Goal: Task Accomplishment & Management: Manage account settings

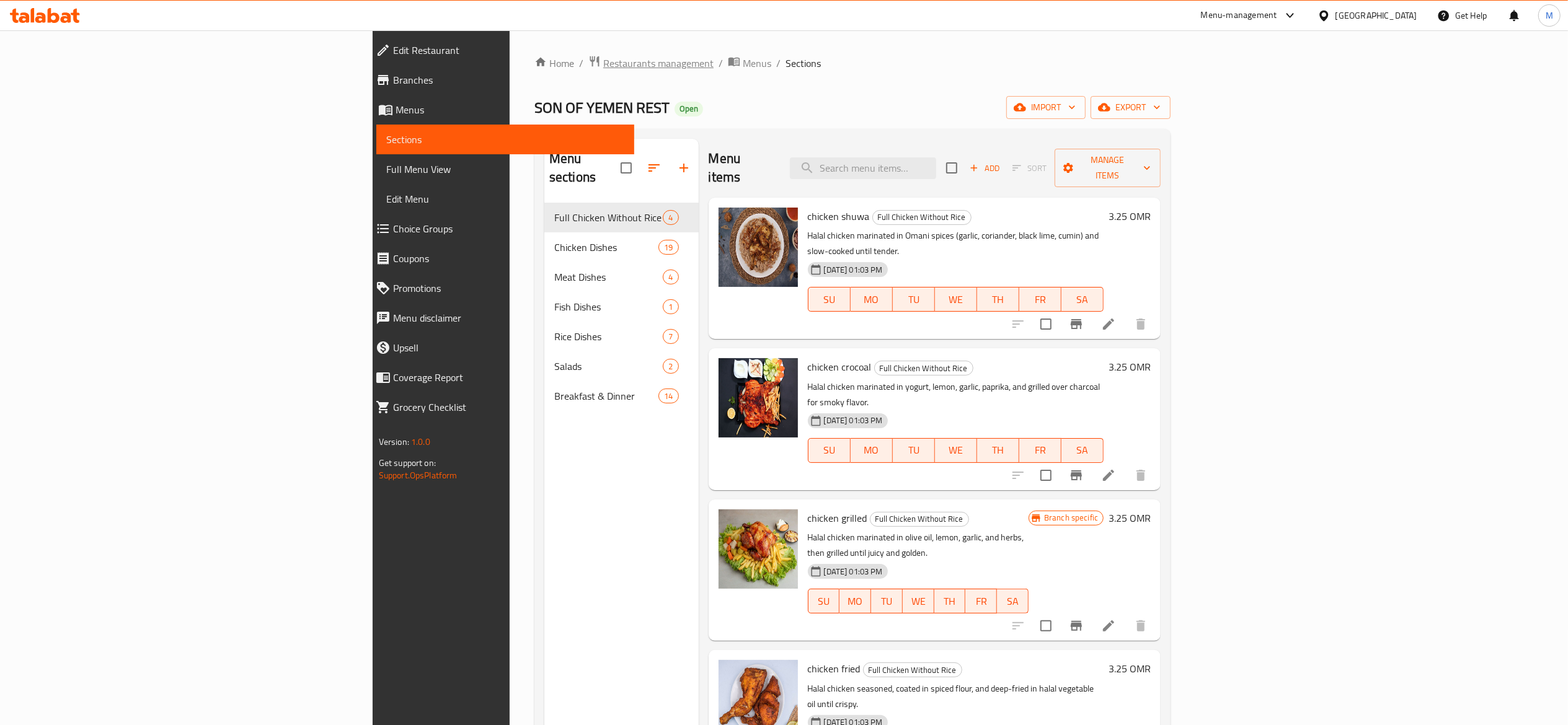
click at [604, 60] on span "Restaurants management" at bounding box center [658, 63] width 110 height 15
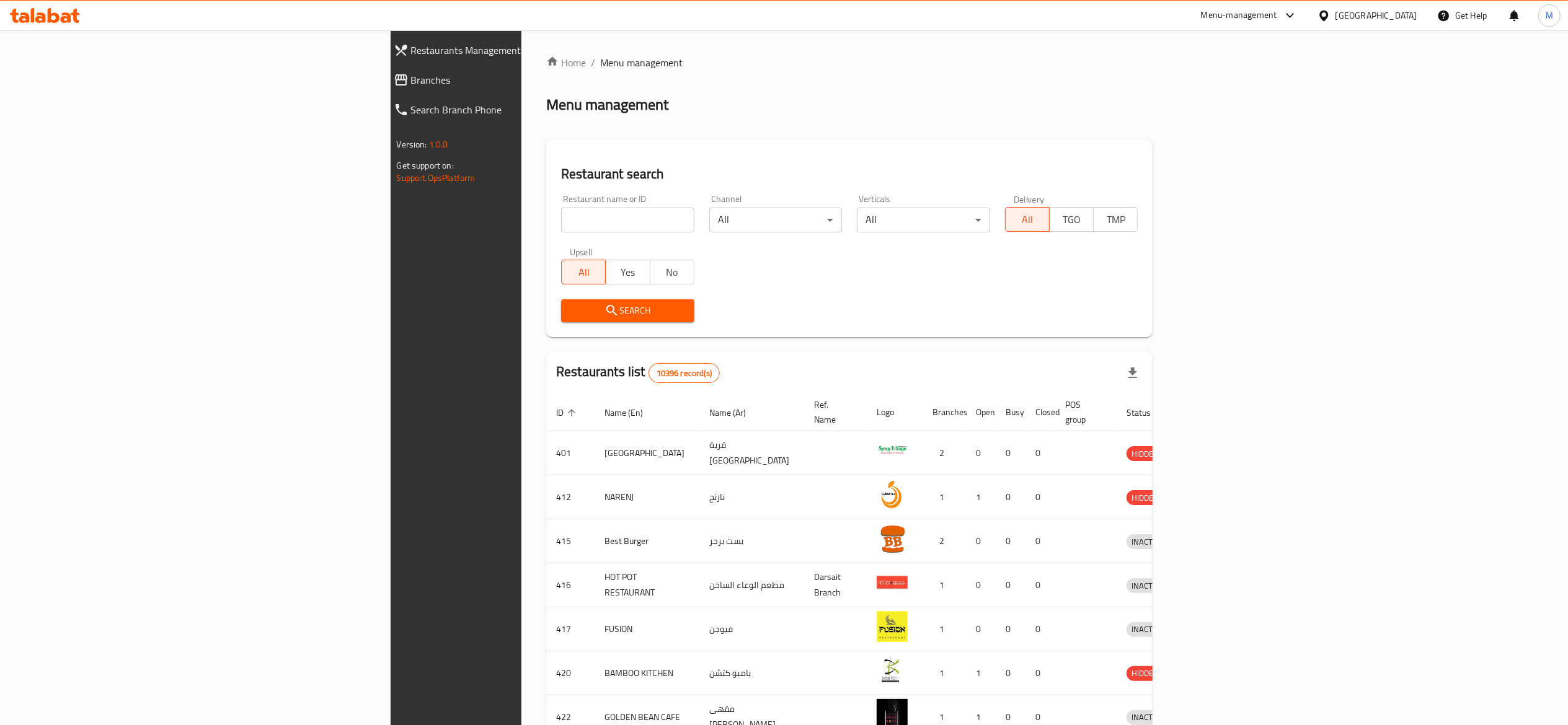
click at [561, 223] on input "search" at bounding box center [627, 220] width 133 height 24
type input "dunkin"
click button "Search" at bounding box center [627, 311] width 133 height 23
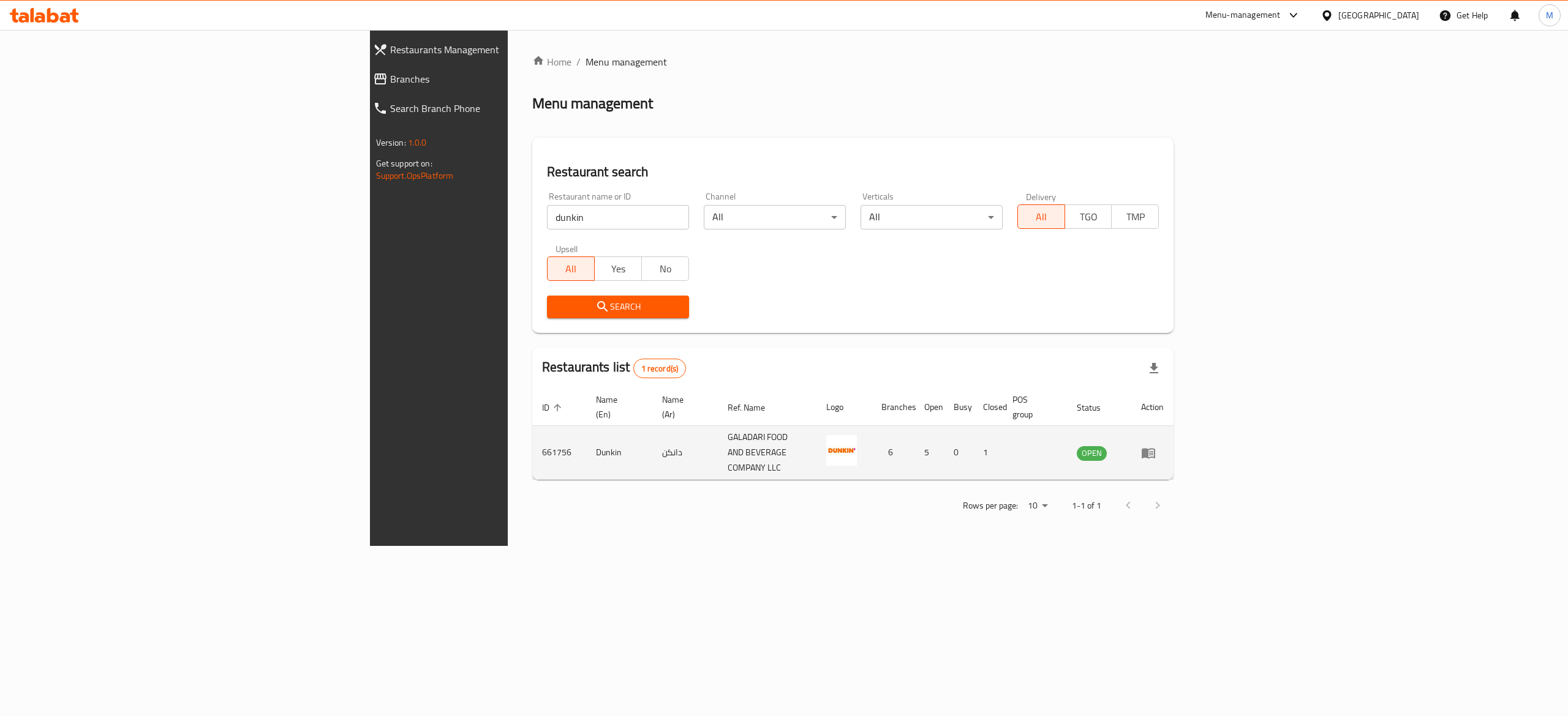
click at [1156, 446] on icon "enhanced table" at bounding box center [1148, 453] width 15 height 15
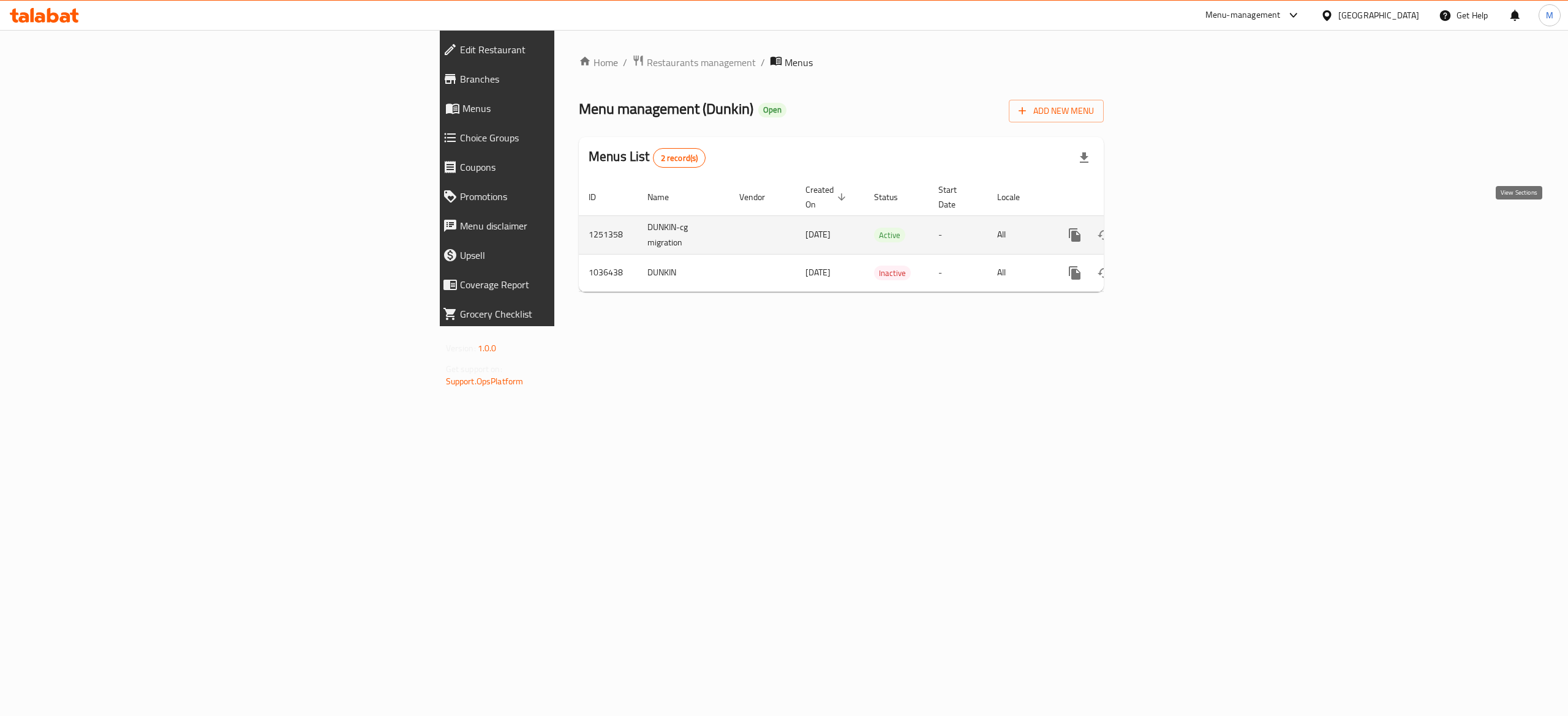
click at [1169, 230] on icon "enhanced table" at bounding box center [1163, 235] width 11 height 11
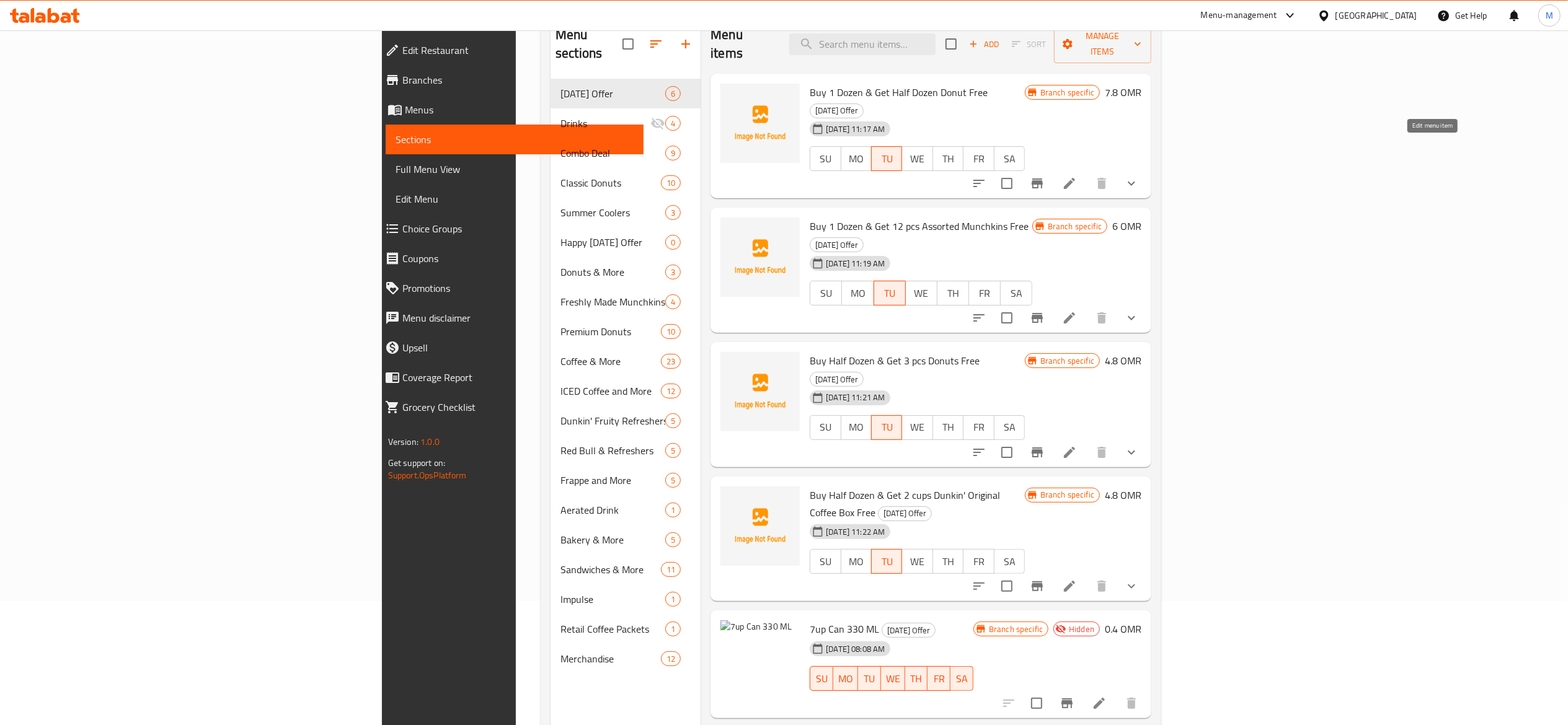
click at [1077, 176] on icon at bounding box center [1070, 184] width 15 height 15
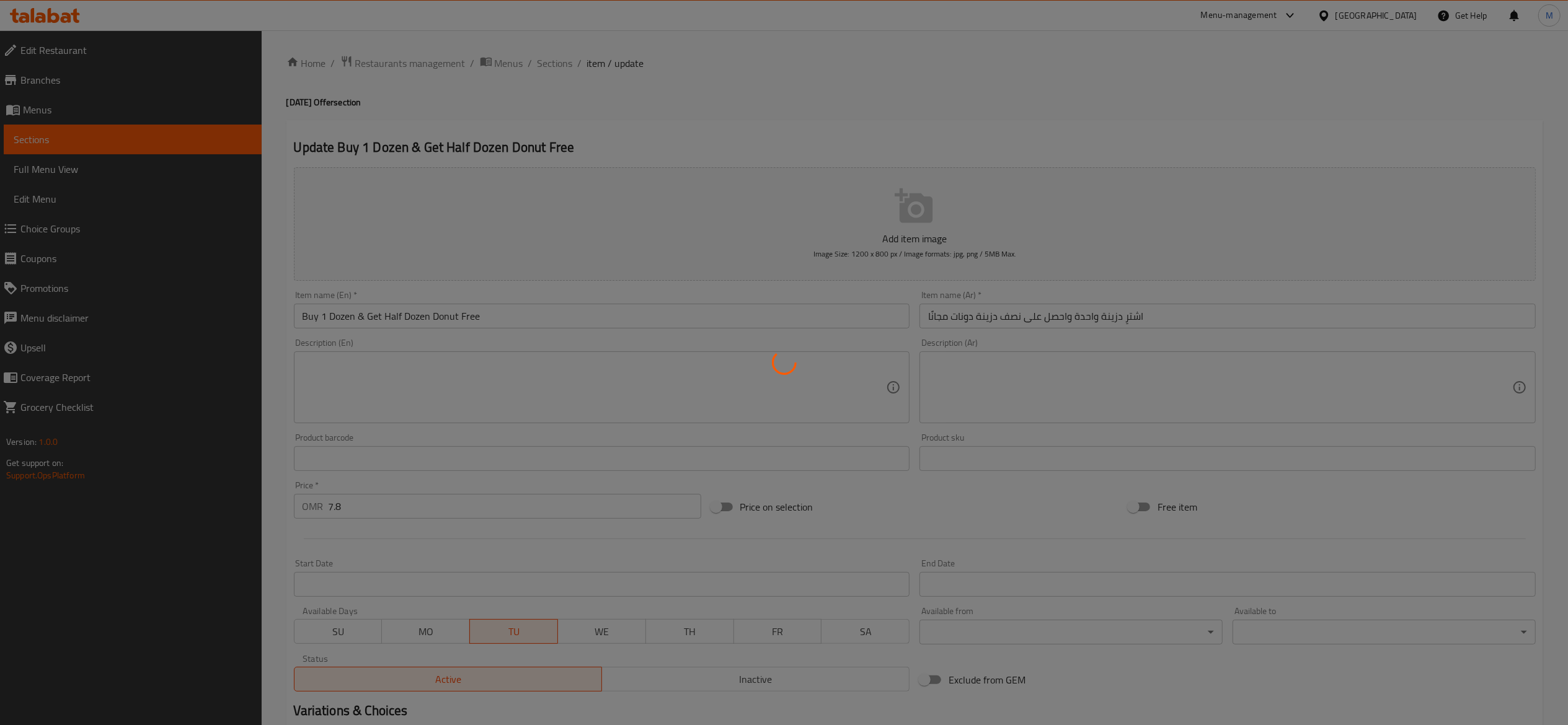
type input "اختيارك من أول 12 قطعة دونات"
type input "12"
type input "إختيارك من أول 3 دوناتس:"
type input "3"
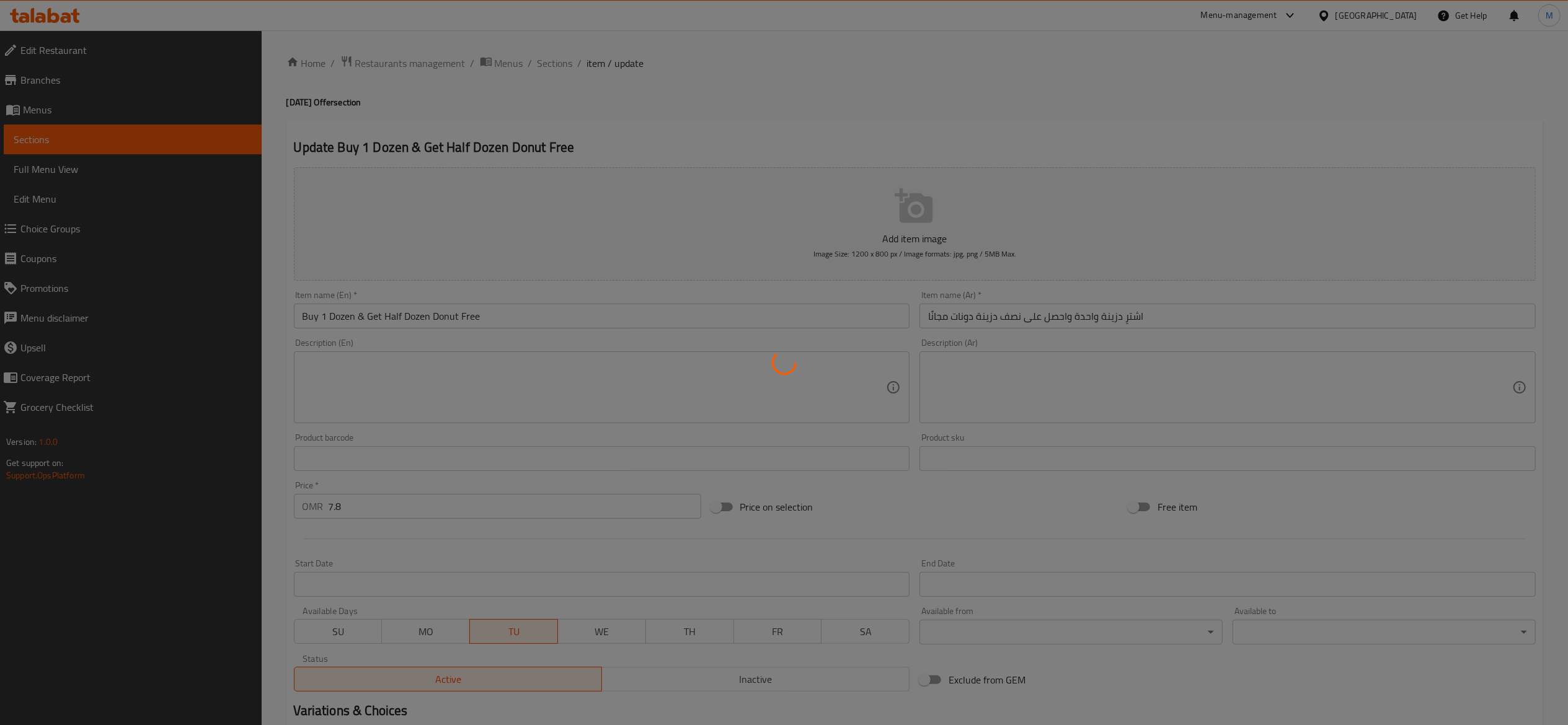
type input "3"
type input "إختيارك من ثاني 3 دوناتس:"
type input "3"
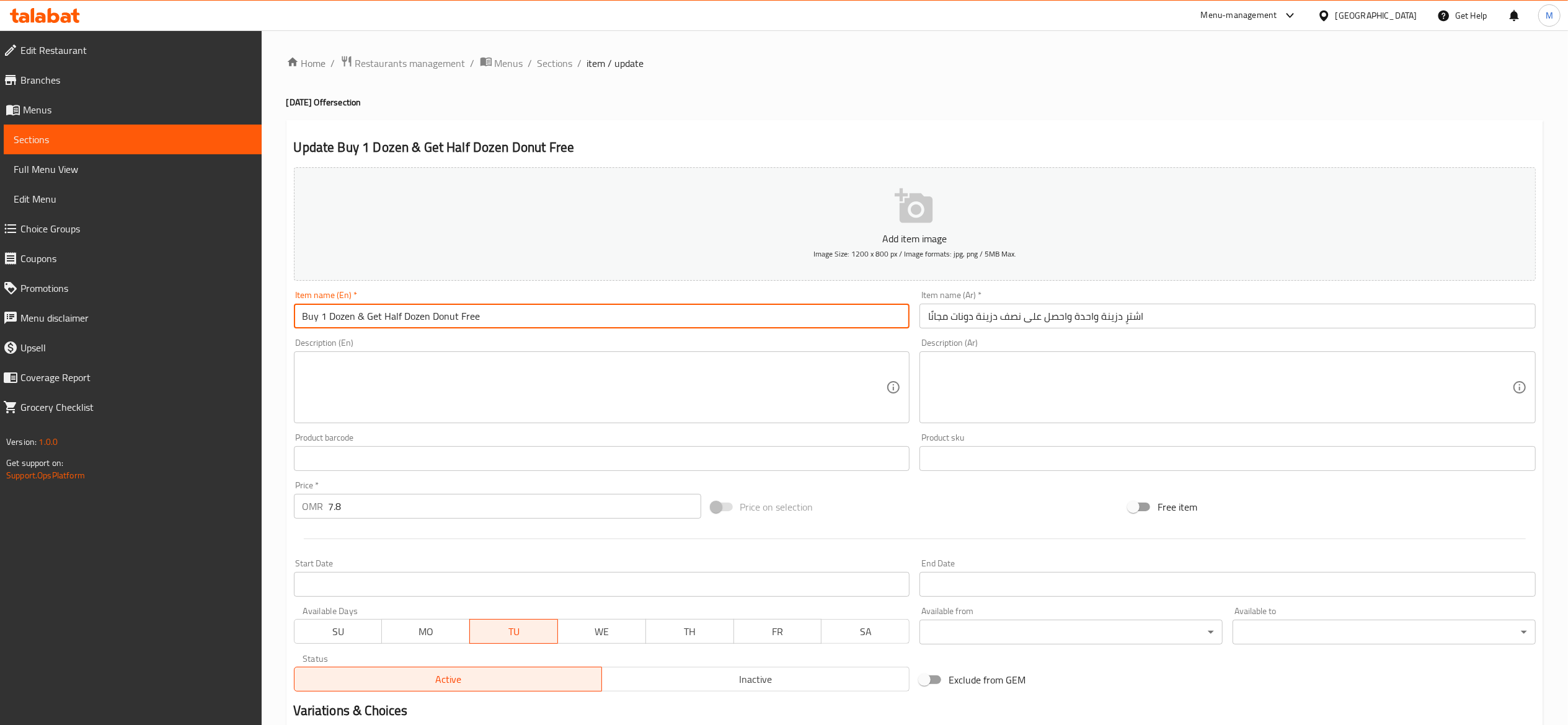
click at [323, 320] on input "Buy 1 Dozen & Get Half Dozen Donut Free" at bounding box center [602, 316] width 617 height 24
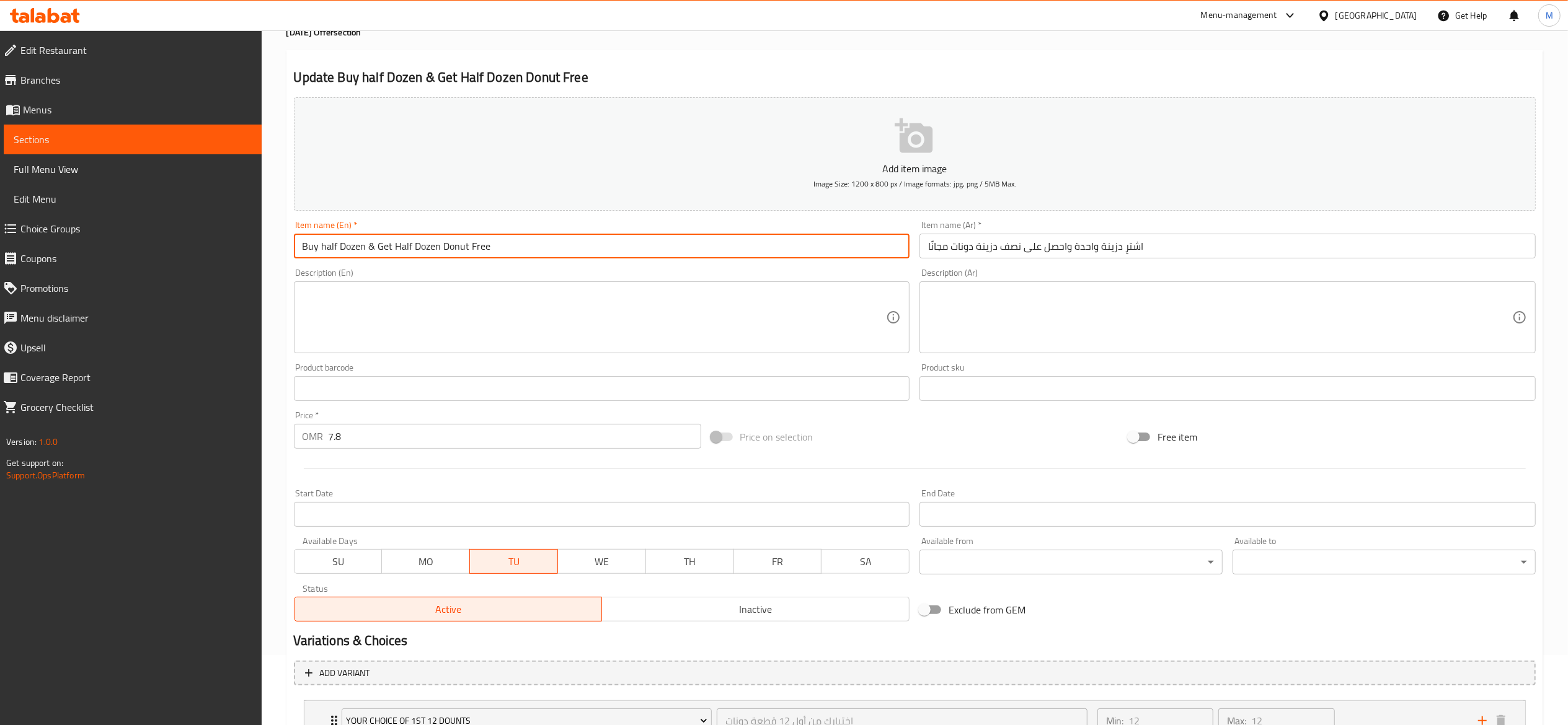
scroll to position [124, 0]
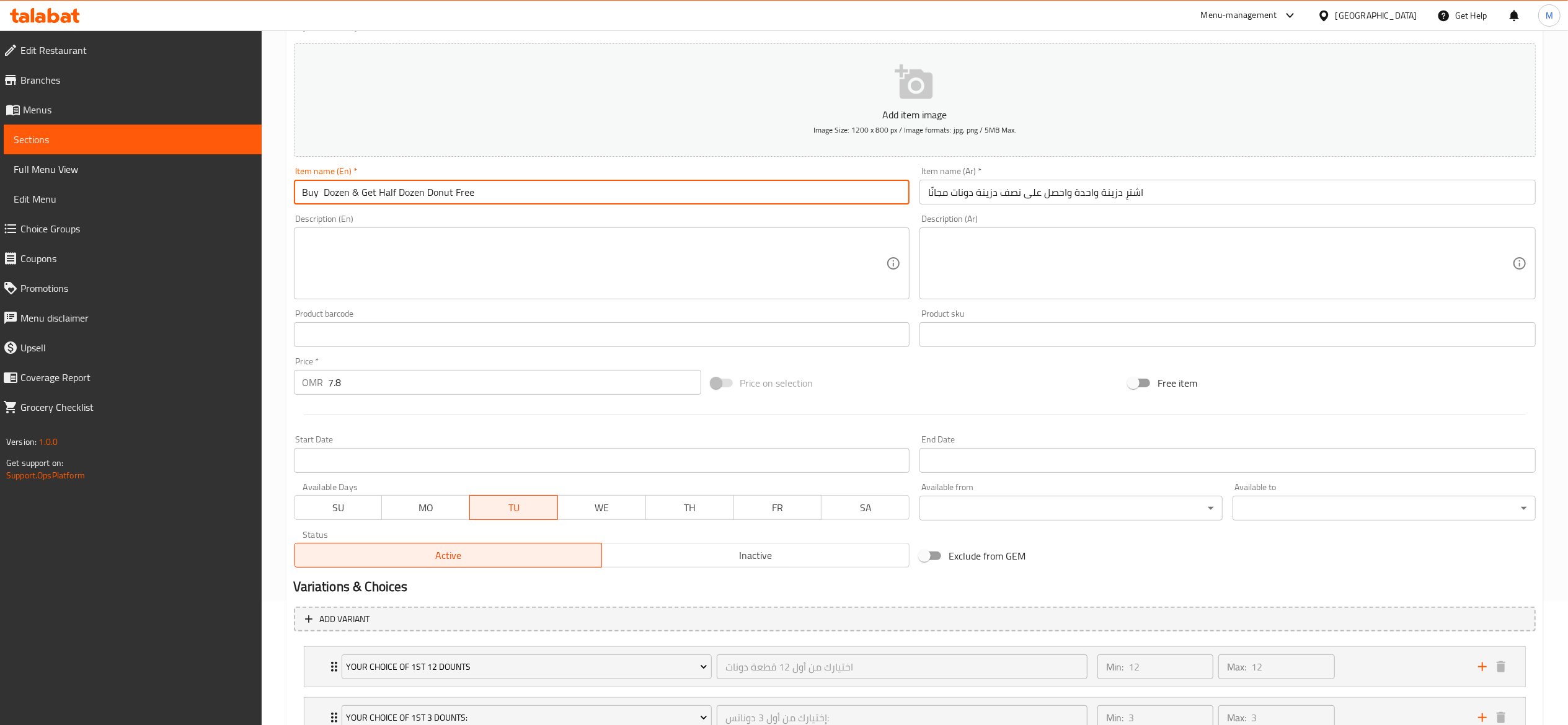
type input "Buy 1 Dozen & Get Half Dozen Donut Free"
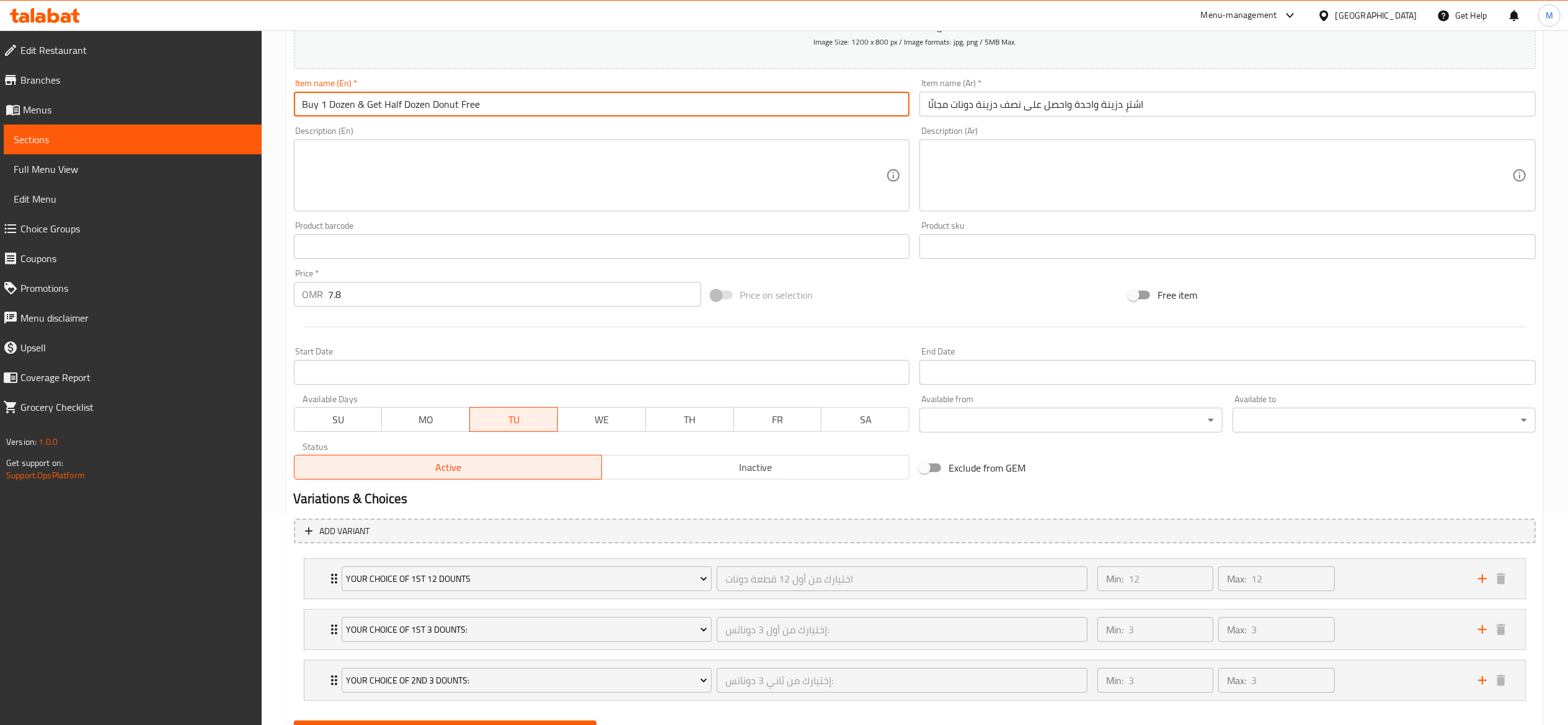
scroll to position [275, 0]
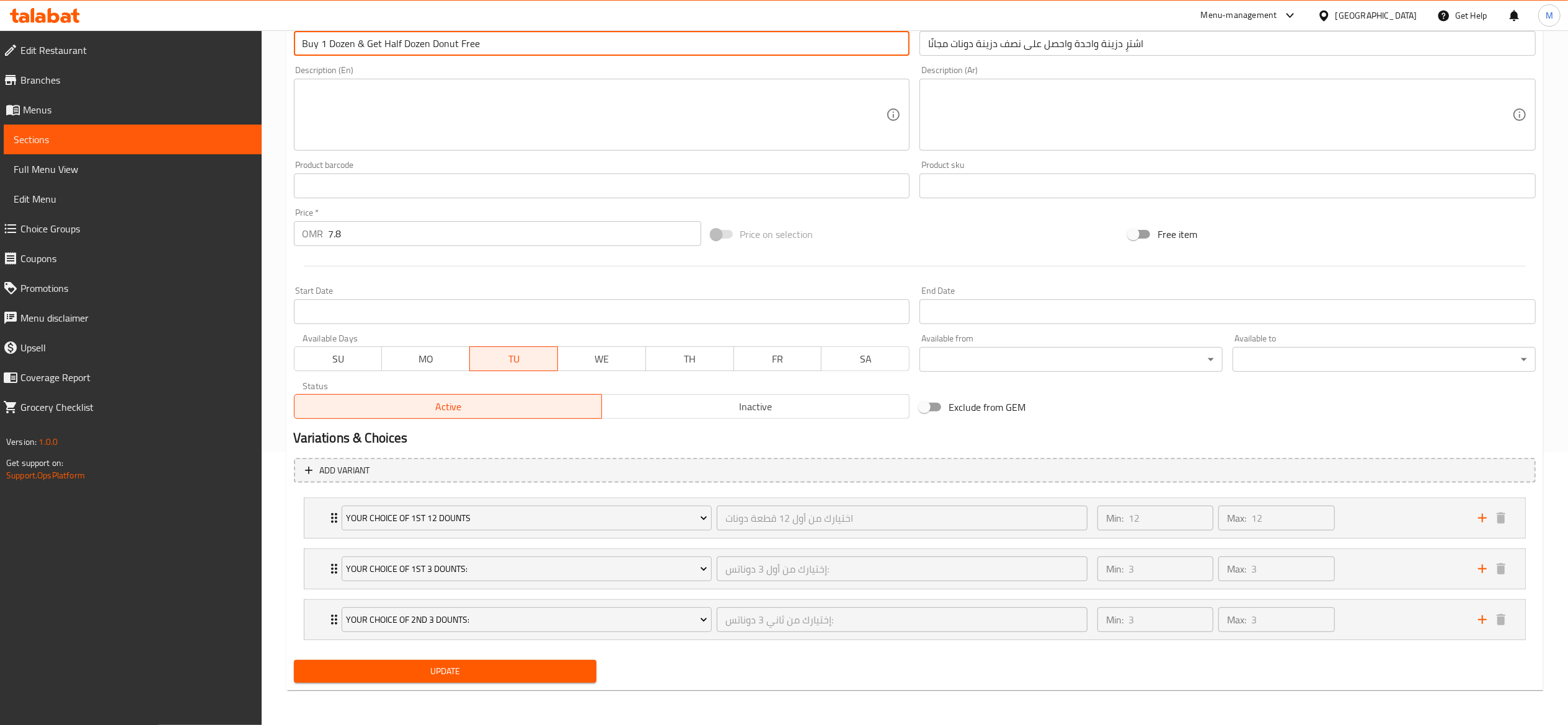
click at [118, 139] on span "Sections" at bounding box center [133, 140] width 238 height 15
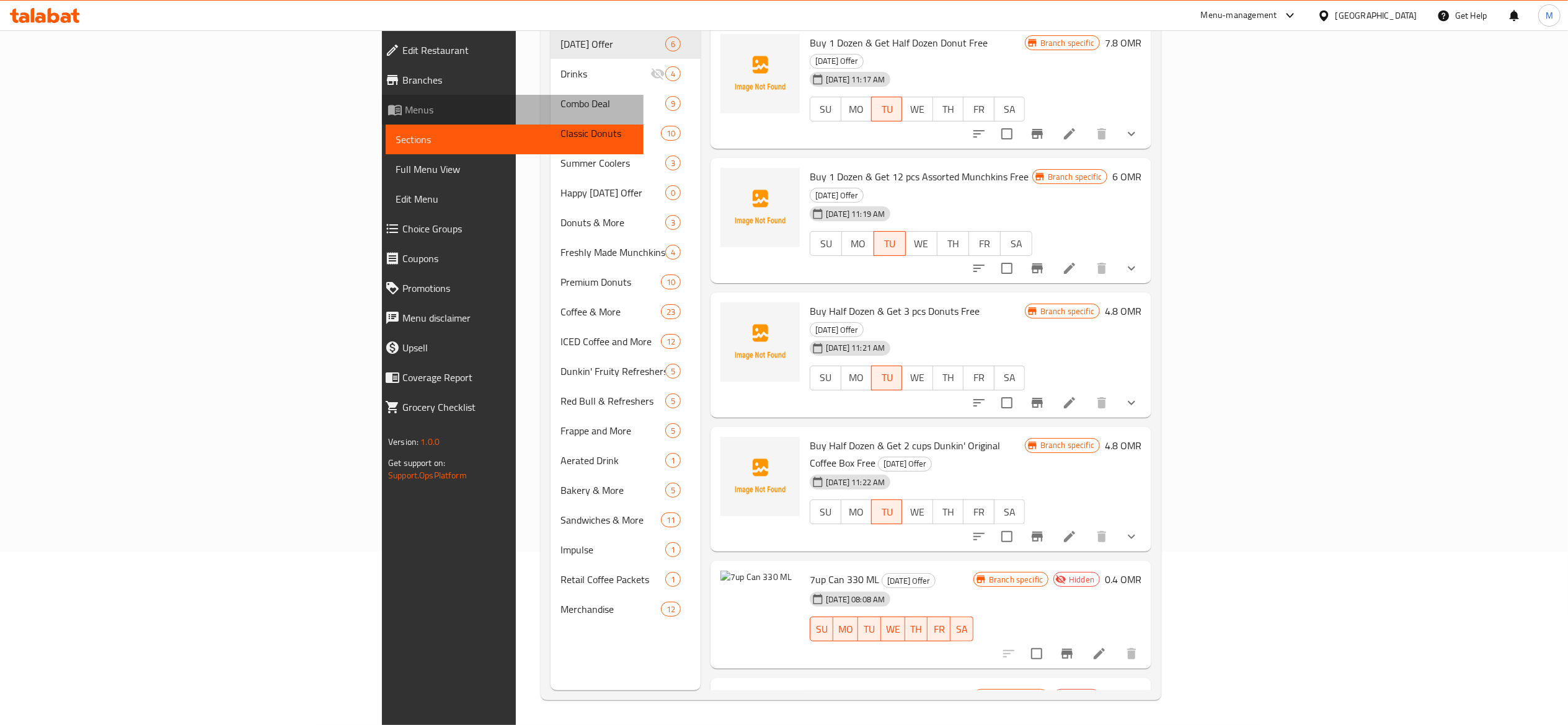
click at [375, 118] on link "Menus" at bounding box center [509, 109] width 269 height 29
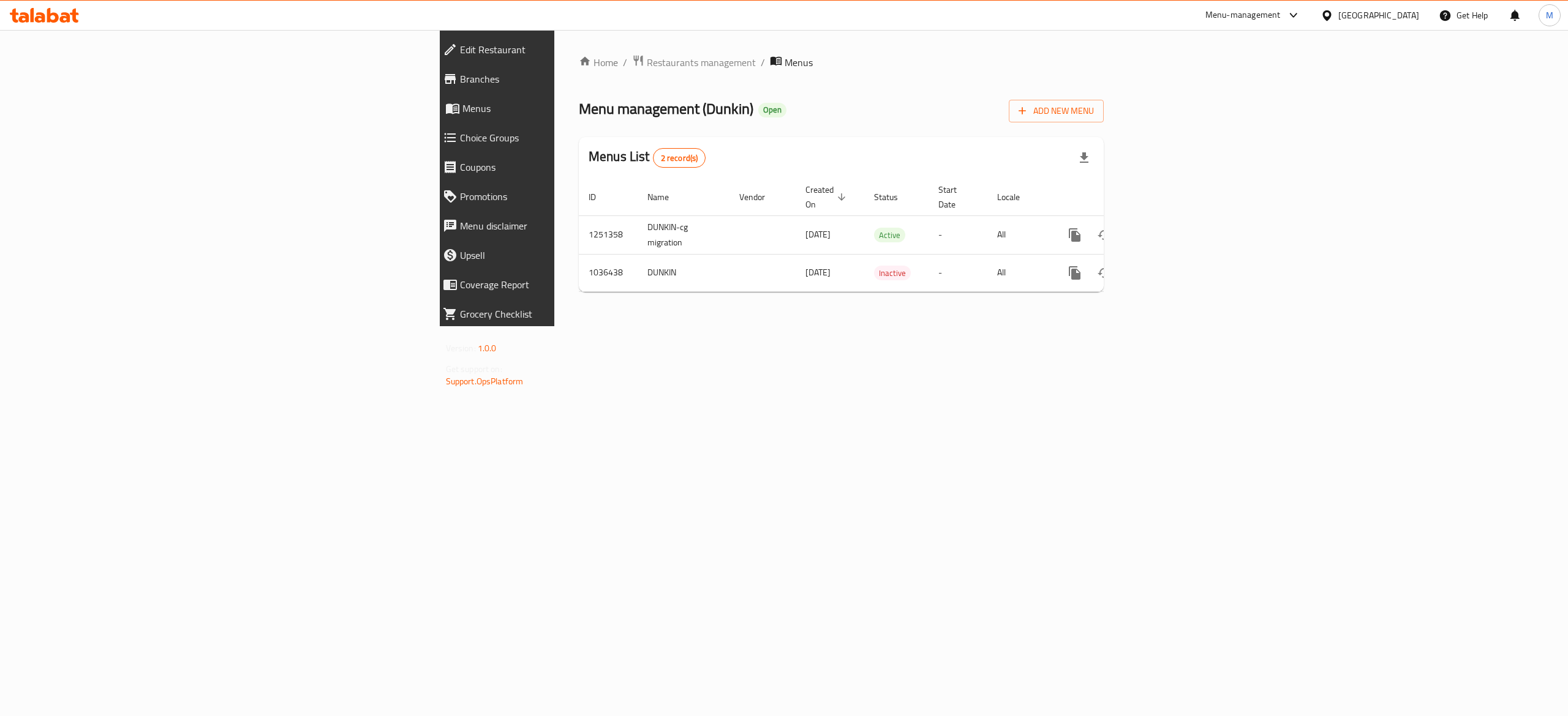
click at [460, 139] on span "Choice Groups" at bounding box center [576, 138] width 232 height 15
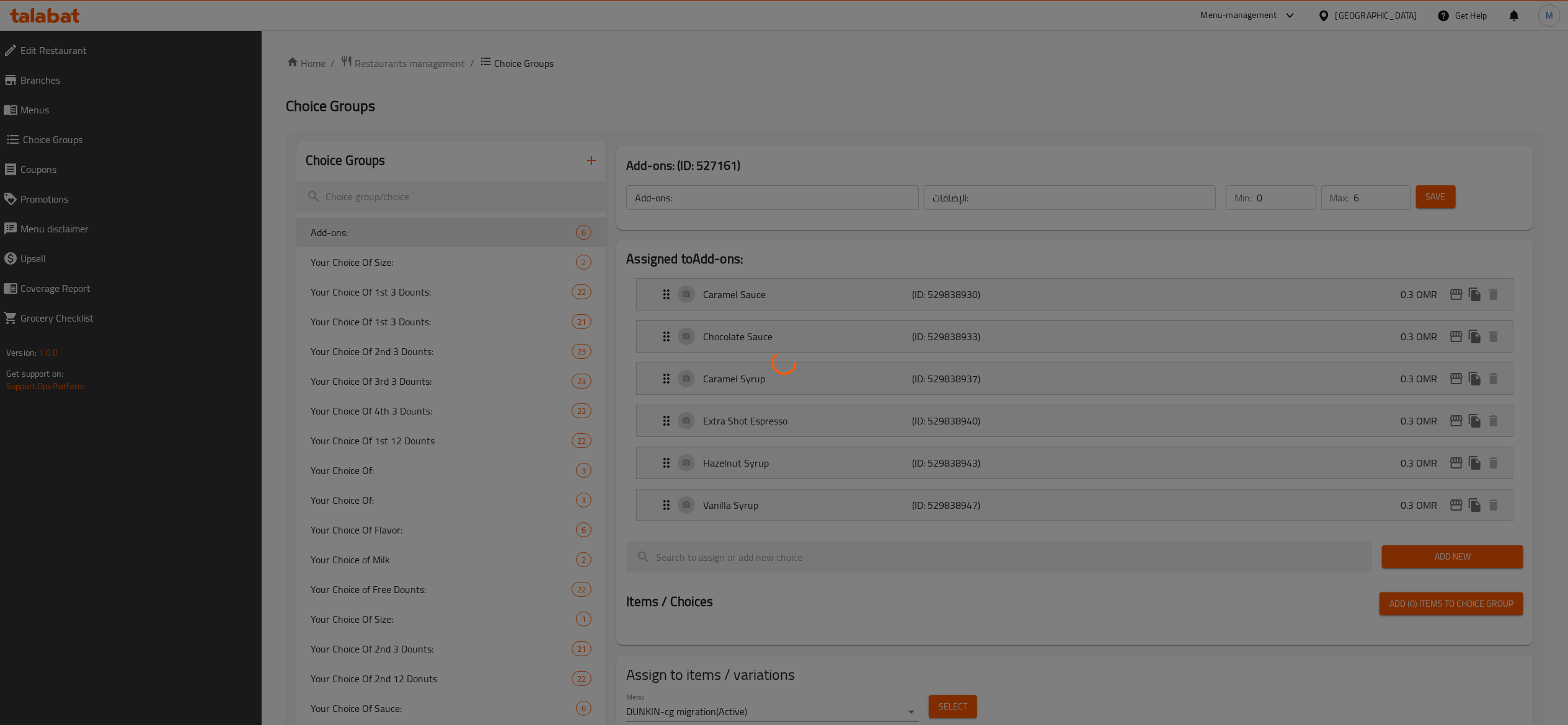
click at [109, 113] on div at bounding box center [784, 362] width 1568 height 725
click at [96, 113] on div at bounding box center [784, 362] width 1568 height 725
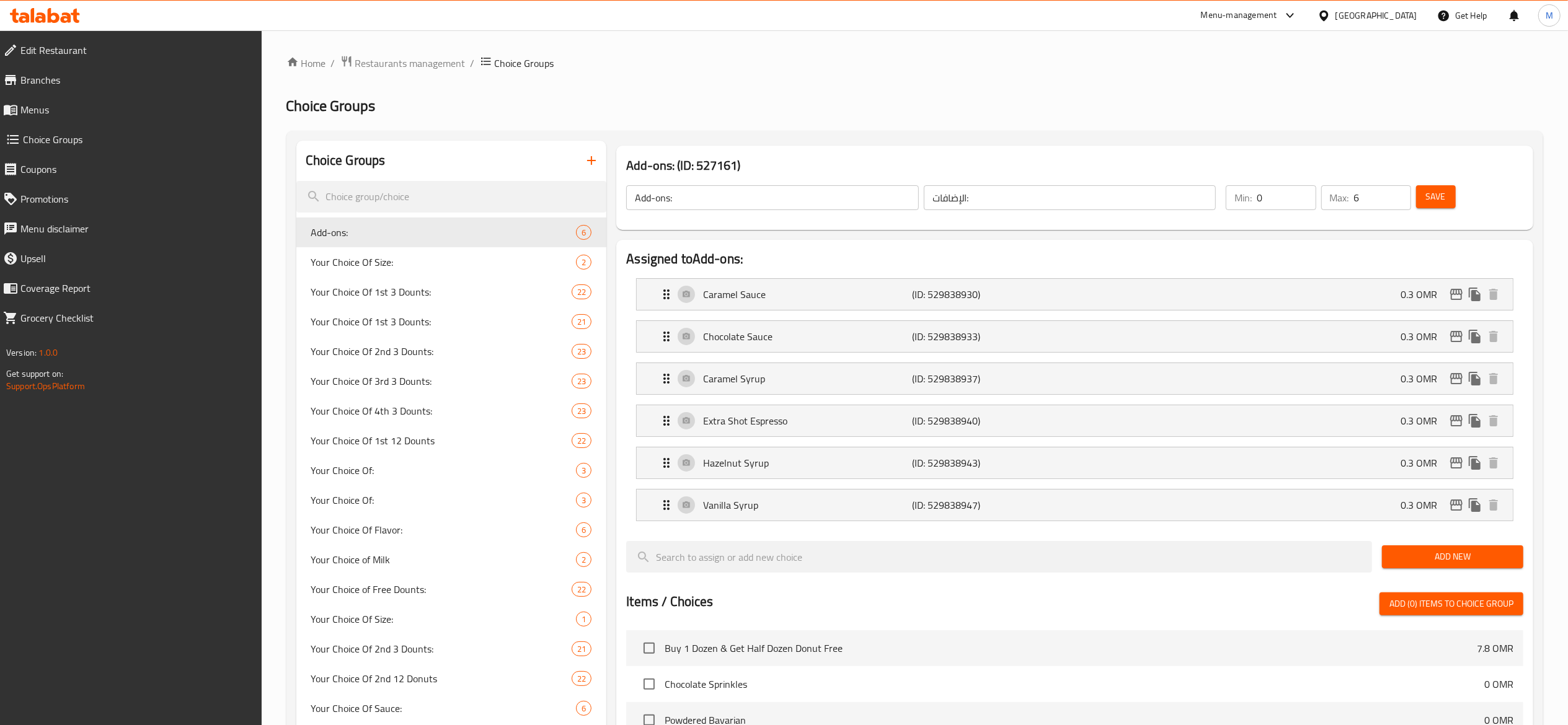
click at [92, 118] on div at bounding box center [784, 362] width 1568 height 725
click at [35, 115] on span "Menus" at bounding box center [136, 109] width 231 height 15
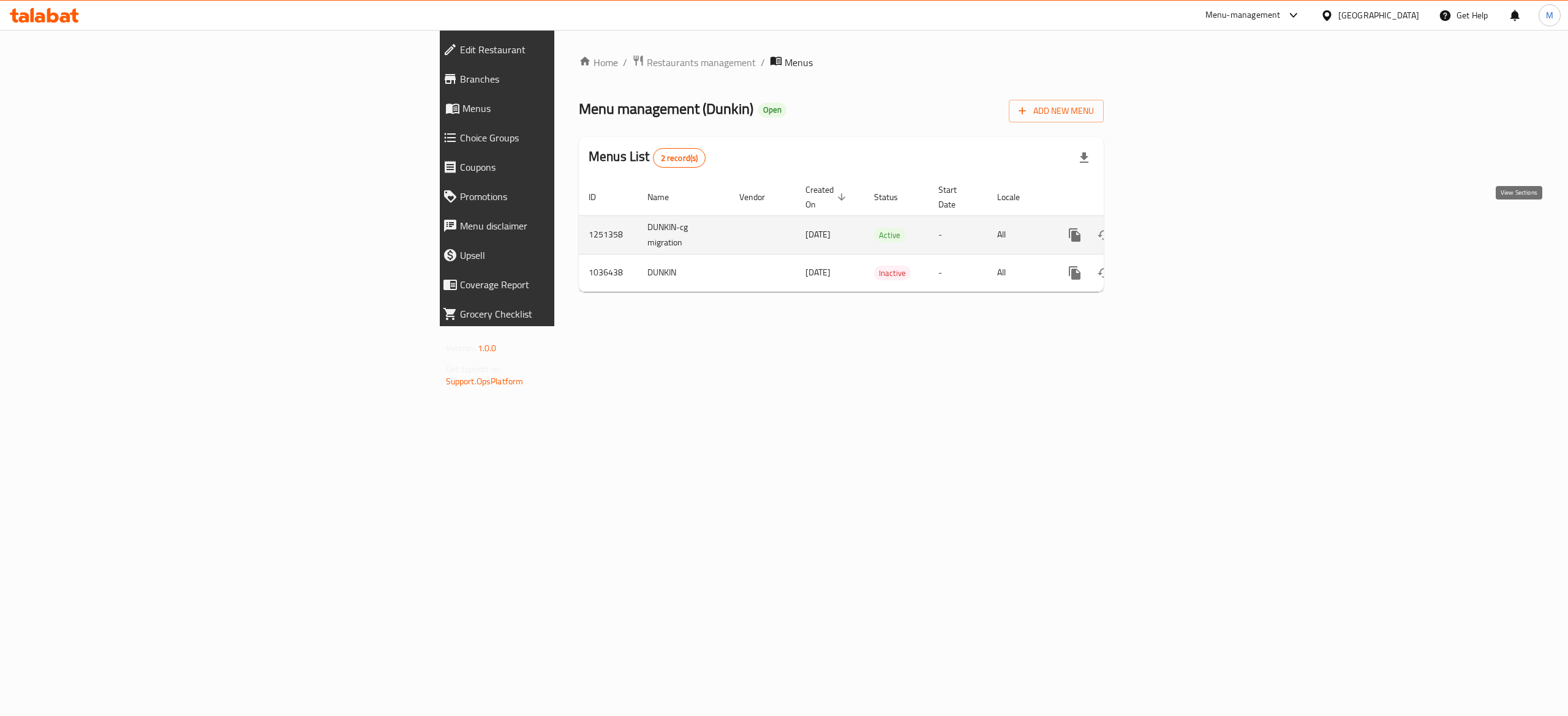
click at [1170, 227] on icon "enhanced table" at bounding box center [1163, 235] width 15 height 15
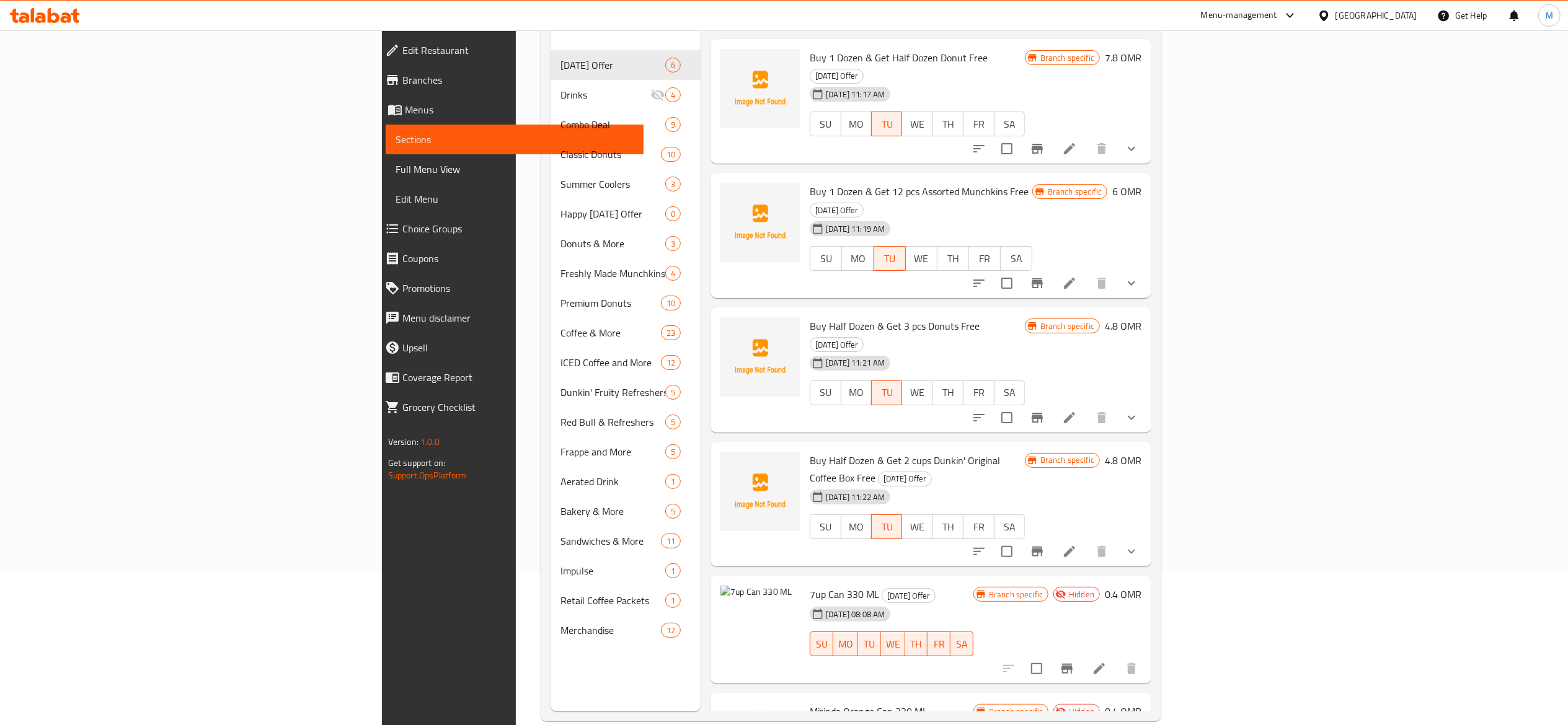
scroll to position [174, 0]
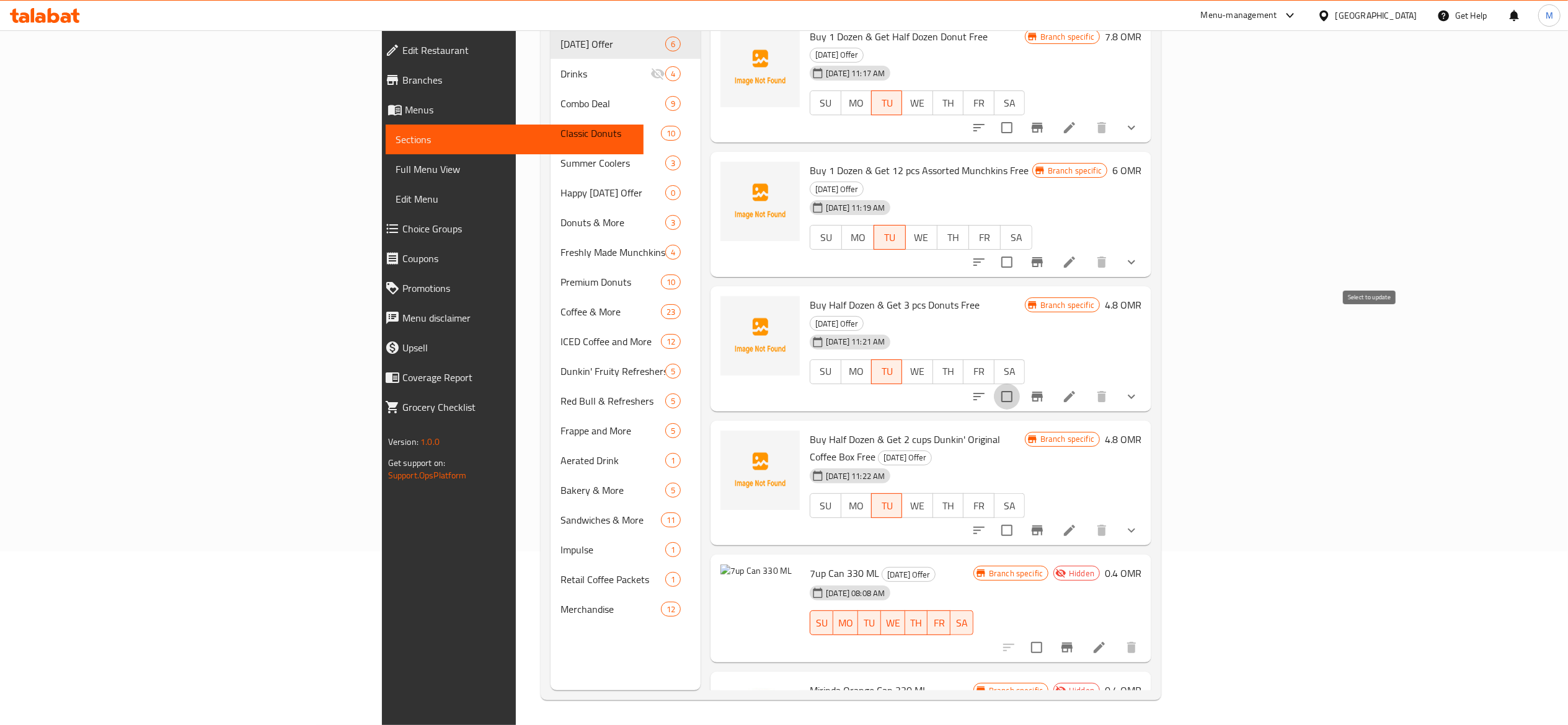
click at [1020, 384] on input "checkbox" at bounding box center [1007, 397] width 26 height 26
checkbox input "true"
click at [1045, 389] on icon "Branch-specific-item" at bounding box center [1037, 397] width 15 height 15
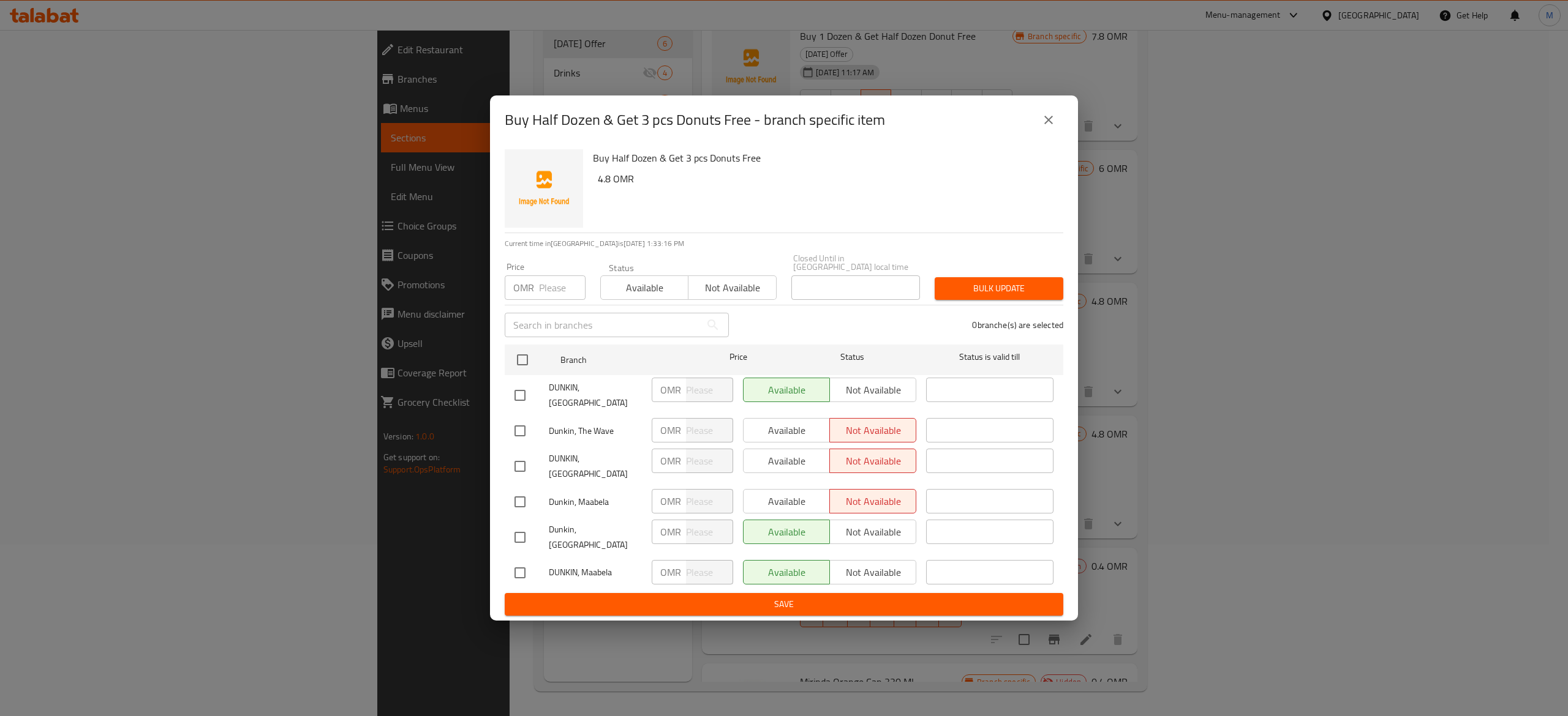
drag, startPoint x: 792, startPoint y: 434, endPoint x: 782, endPoint y: 443, distance: 13.5
click at [790, 434] on div "Available Not available" at bounding box center [829, 431] width 173 height 24
click at [523, 364] on input "checkbox" at bounding box center [523, 360] width 26 height 26
checkbox input "true"
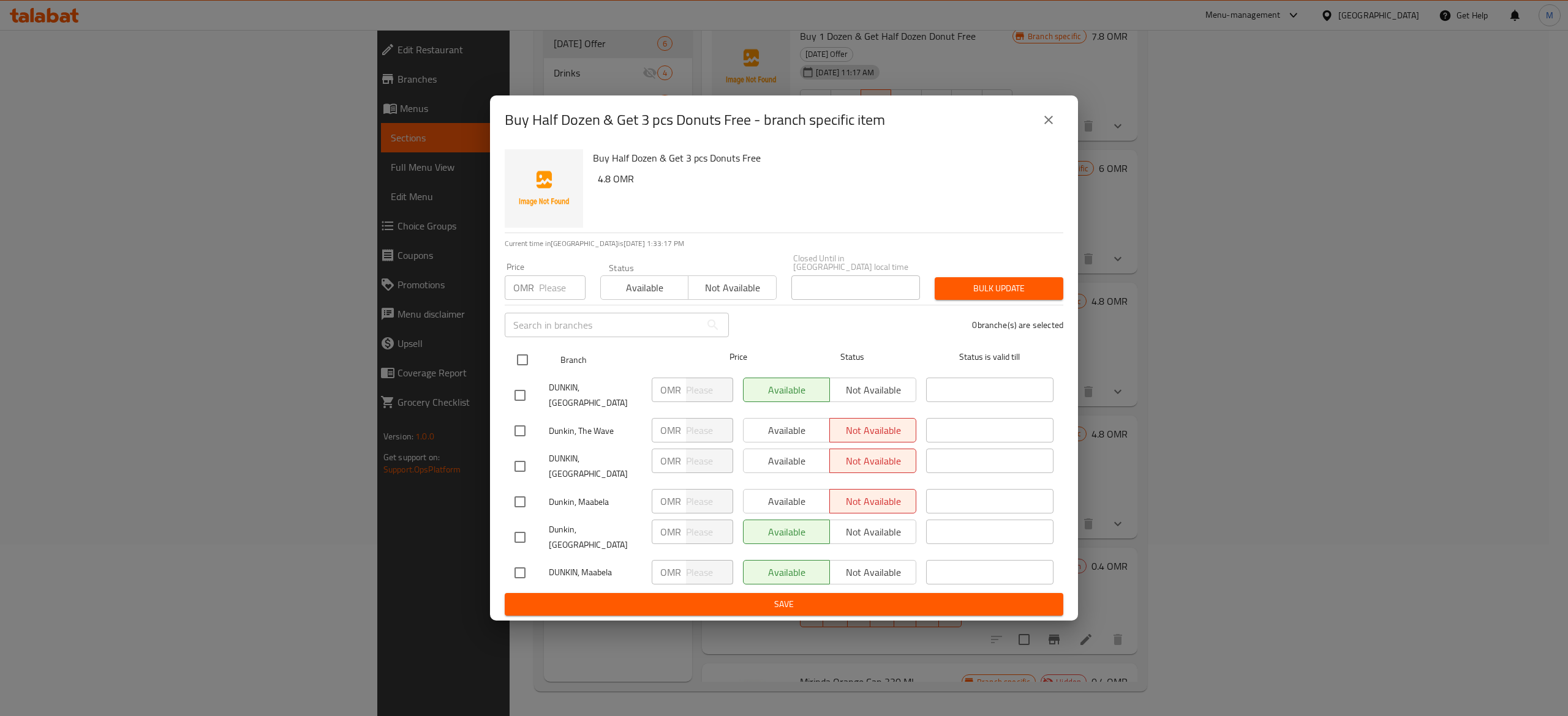
checkbox input "true"
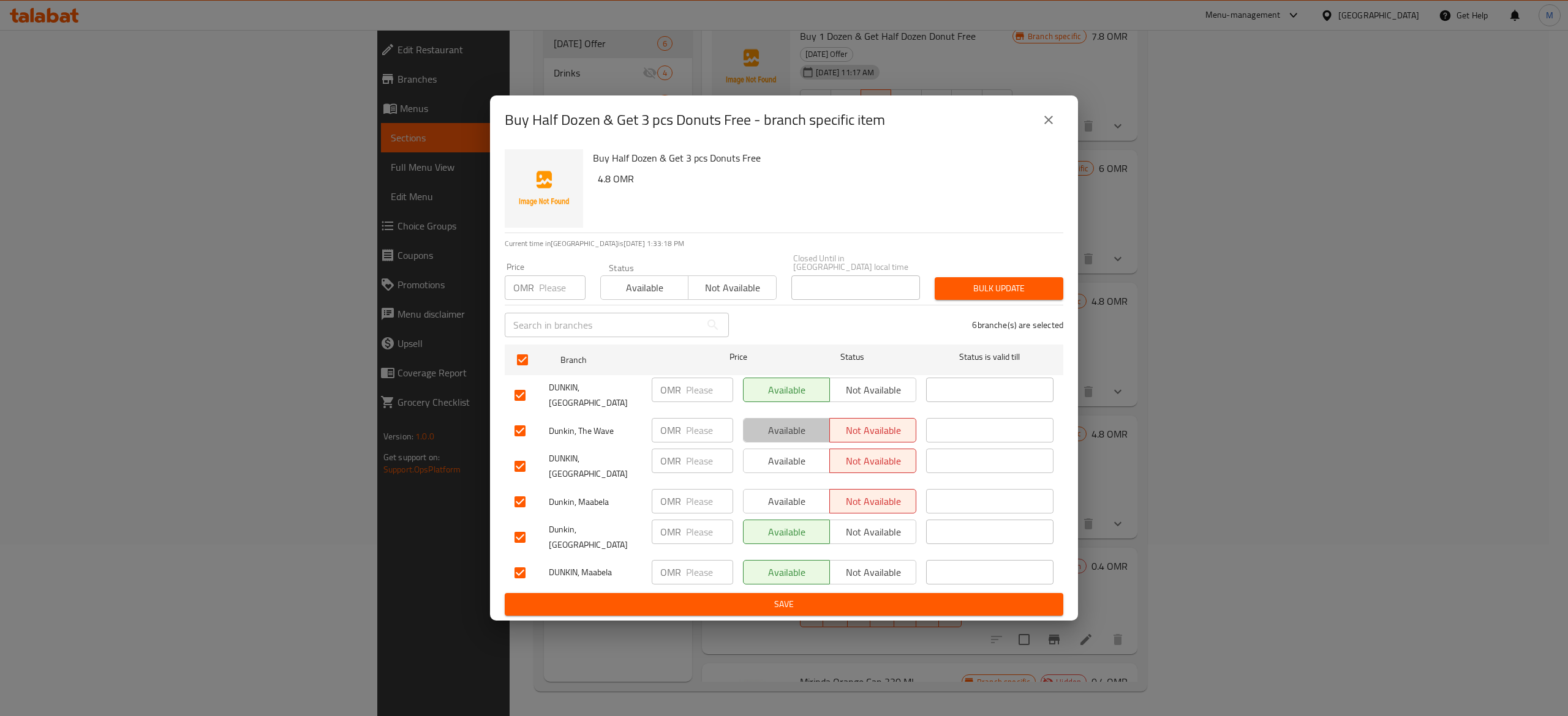
click at [780, 421] on button "Available" at bounding box center [786, 431] width 87 height 24
drag, startPoint x: 779, startPoint y: 464, endPoint x: 782, endPoint y: 477, distance: 13.3
click at [779, 464] on span "Available" at bounding box center [786, 461] width 77 height 18
click at [784, 505] on span "Available" at bounding box center [786, 502] width 77 height 18
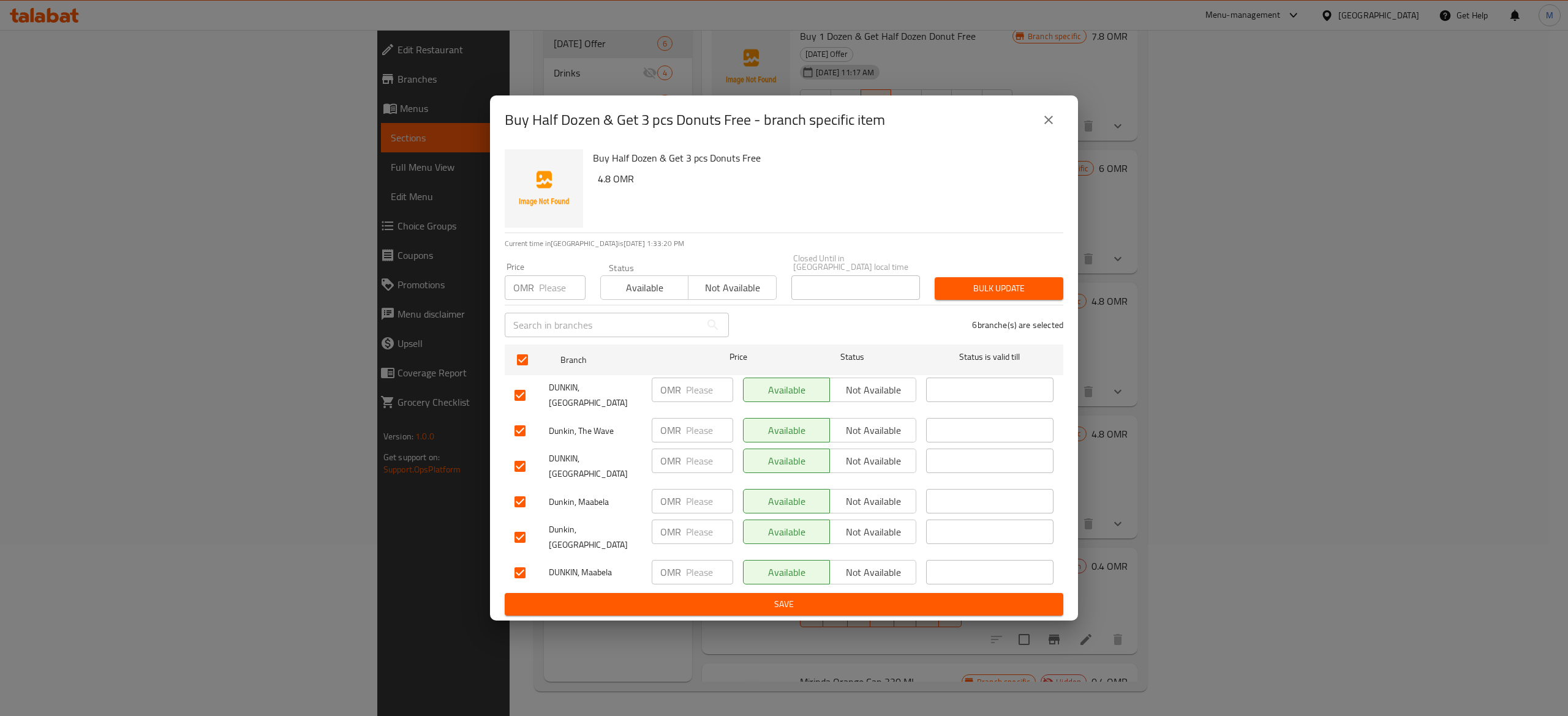
click at [853, 606] on button "Save" at bounding box center [784, 605] width 558 height 23
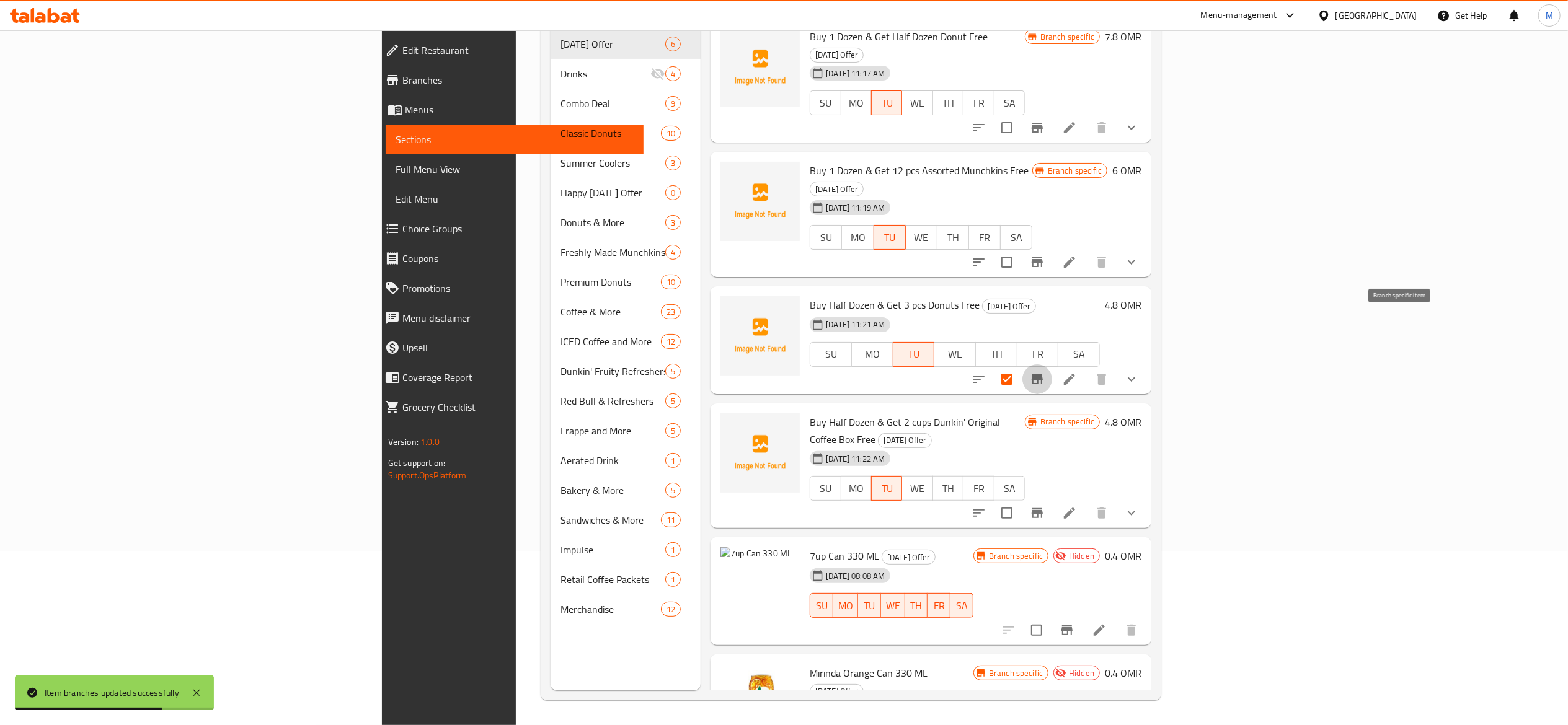
click at [1045, 372] on icon "Branch-specific-item" at bounding box center [1037, 380] width 15 height 15
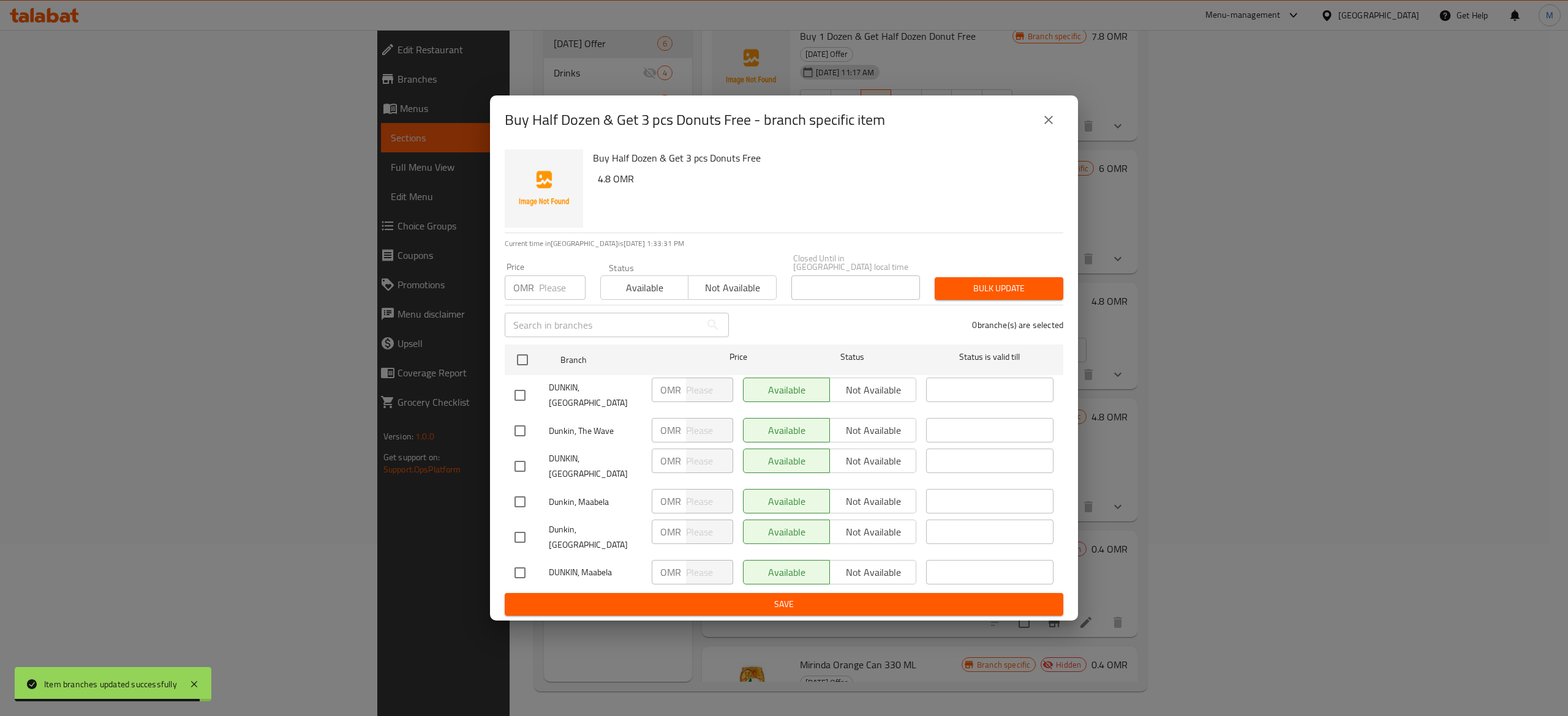
click at [1052, 135] on button "close" at bounding box center [1049, 120] width 29 height 29
